Goal: Information Seeking & Learning: Stay updated

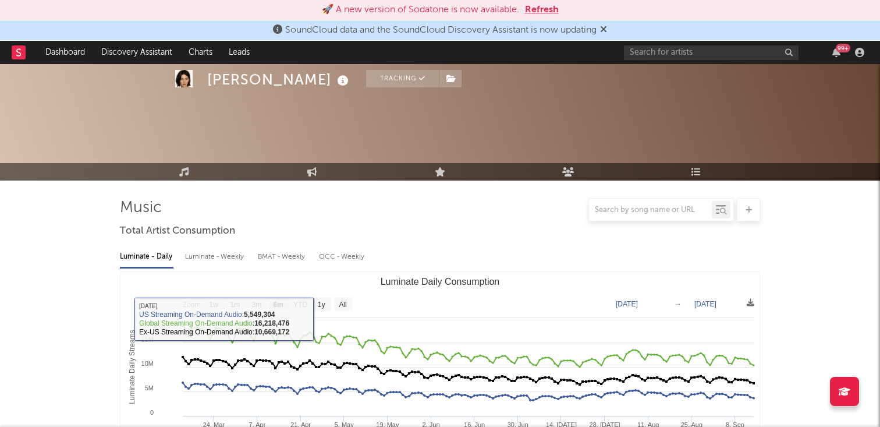
select select "6m"
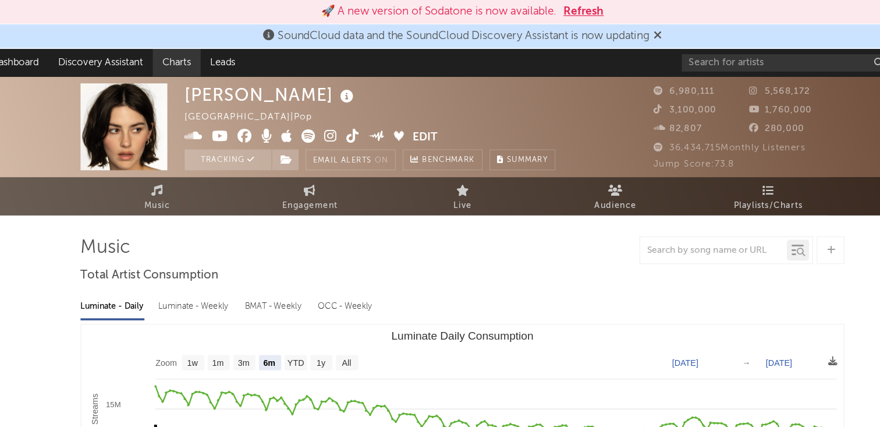
click at [205, 55] on link "Charts" at bounding box center [200, 52] width 40 height 23
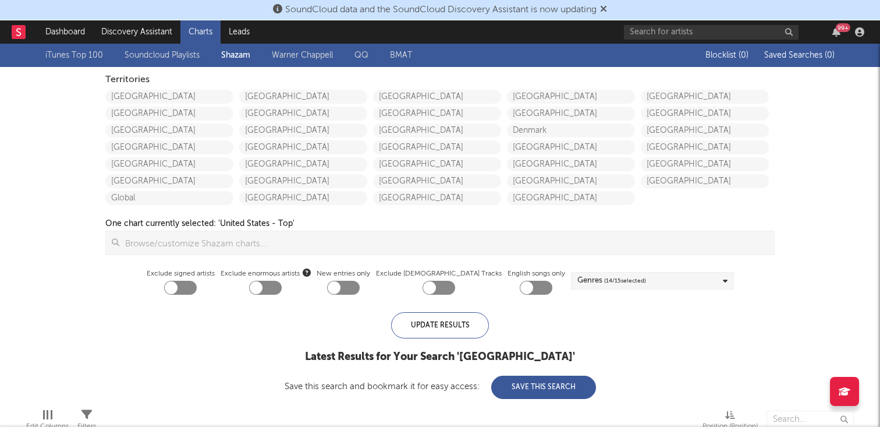
click at [304, 54] on link "Warner Chappell" at bounding box center [302, 55] width 61 height 14
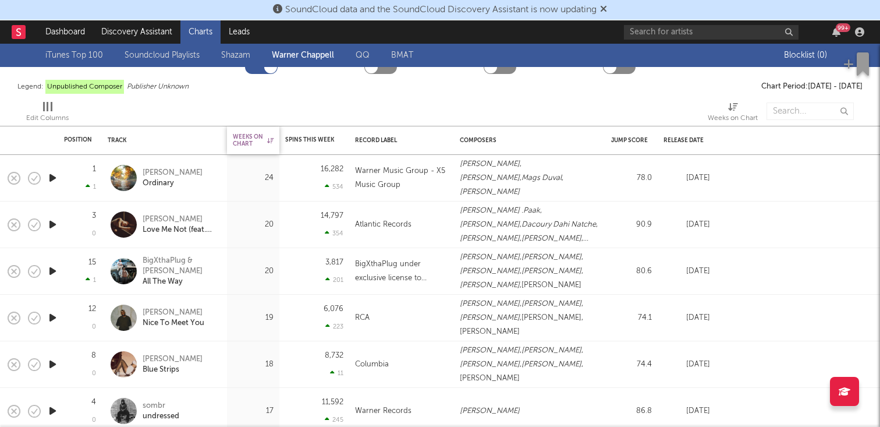
click at [269, 142] on icon at bounding box center [270, 140] width 6 height 6
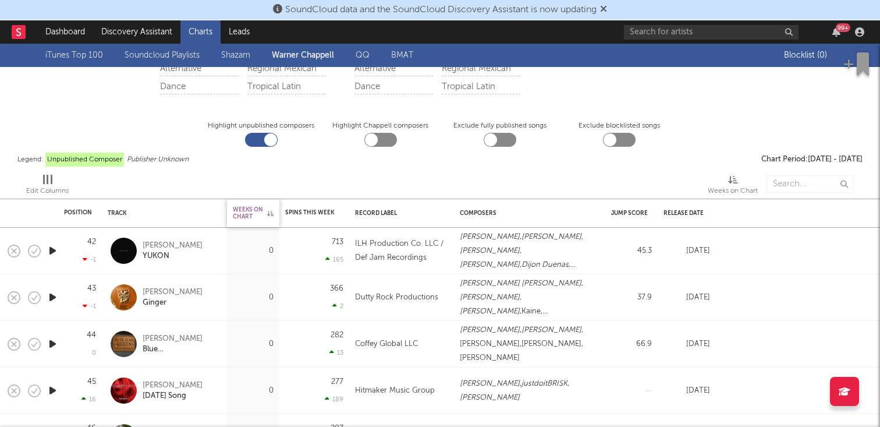
click at [267, 214] on icon at bounding box center [270, 213] width 6 height 6
